Goal: Information Seeking & Learning: Compare options

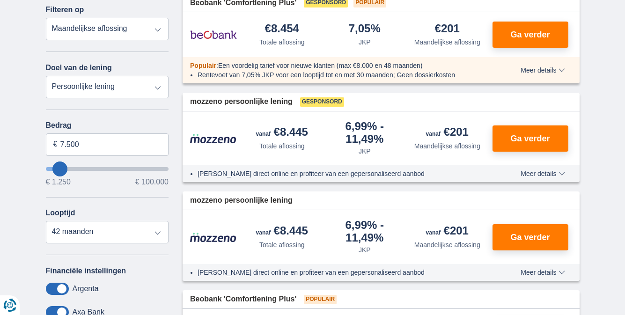
scroll to position [140, 0]
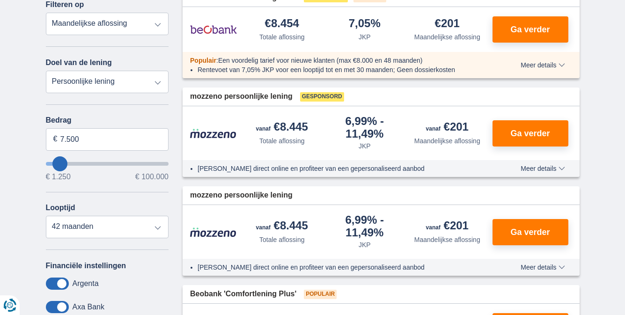
type input "8.250"
type input "9250"
type input "9.250"
select select "48"
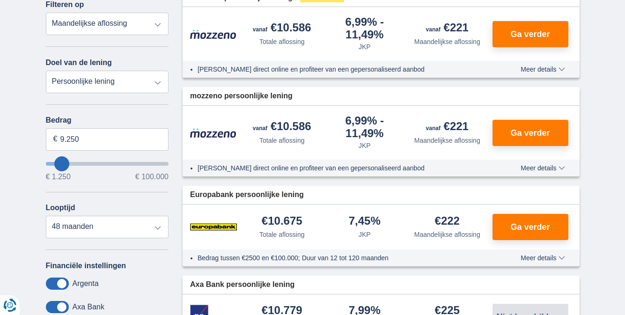
type input "14250"
type input "14.250"
select select "60"
type input "11.250"
type input "11250"
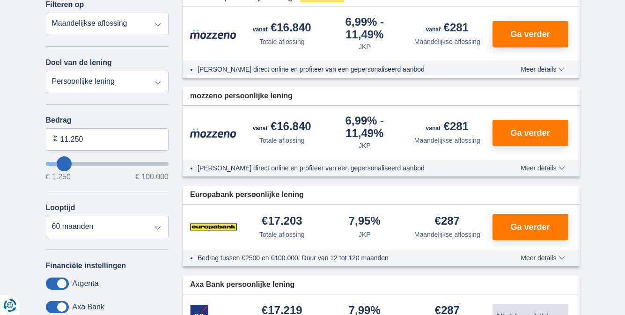
type input "12.250"
type input "12250"
type input "14.250"
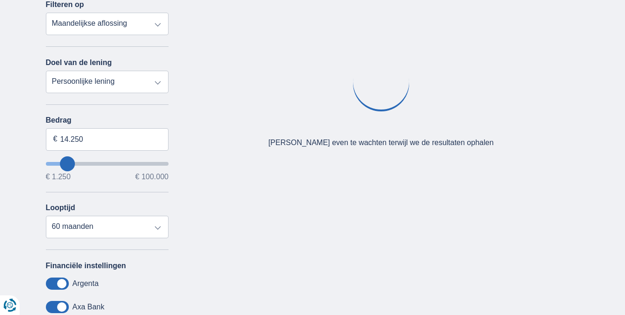
type input "43250"
type input "43.250"
select select "120"
type input "37250"
click at [93, 165] on input "wantToBorrow" at bounding box center [107, 164] width 123 height 4
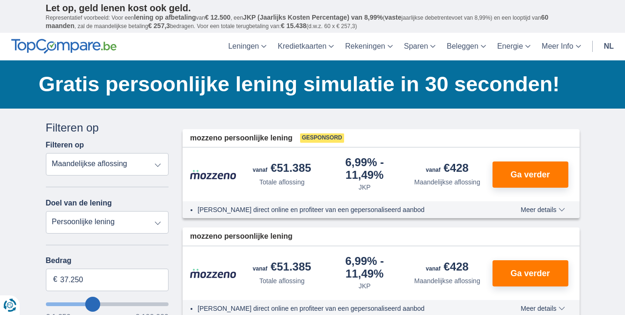
scroll to position [94, 0]
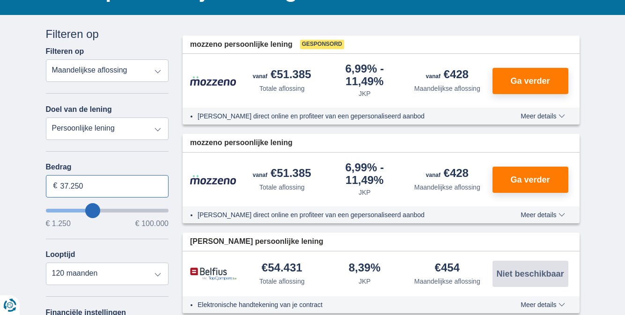
click at [96, 188] on input "37.250" at bounding box center [107, 186] width 123 height 22
type input "3"
type input "20.000"
click at [111, 163] on label "Bedrag" at bounding box center [107, 167] width 123 height 8
click at [111, 175] on input "20.000" at bounding box center [107, 186] width 123 height 22
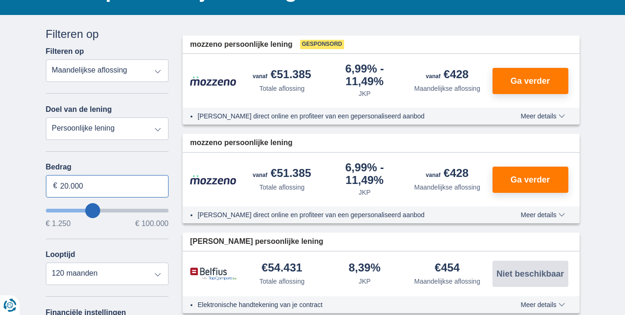
type input "20250"
select select "84"
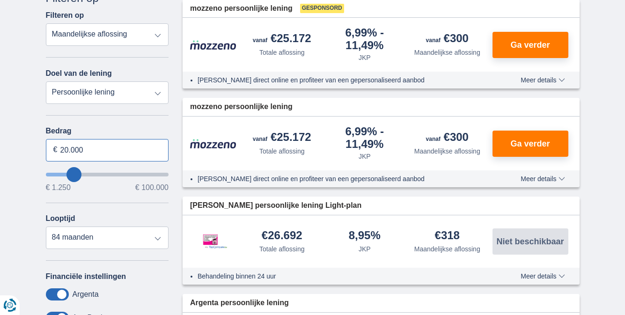
scroll to position [140, 0]
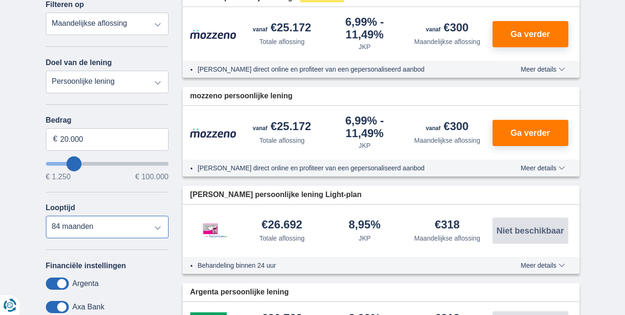
type input "20250"
select select "60"
click at [46, 216] on select "12 maanden 18 maanden 24 maanden 30 maanden 36 maanden 42 maanden 48 maanden 60…" at bounding box center [107, 227] width 123 height 22
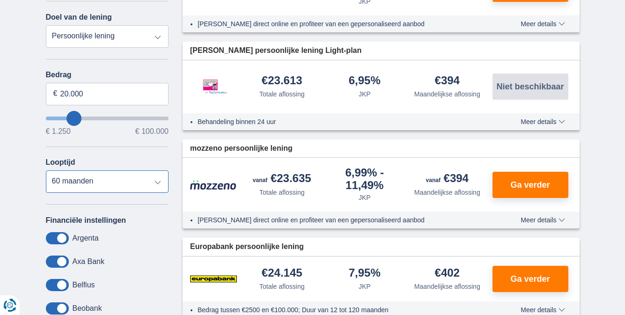
scroll to position [187, 0]
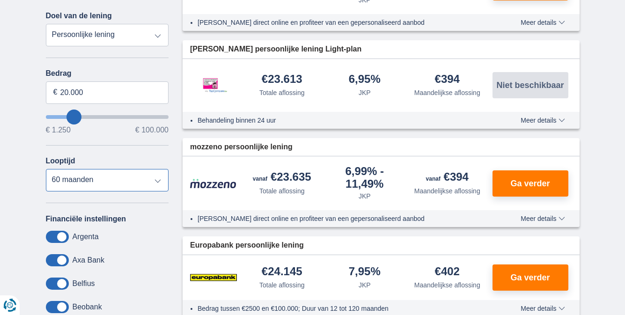
scroll to position [140, 0]
